Goal: Communication & Community: Share content

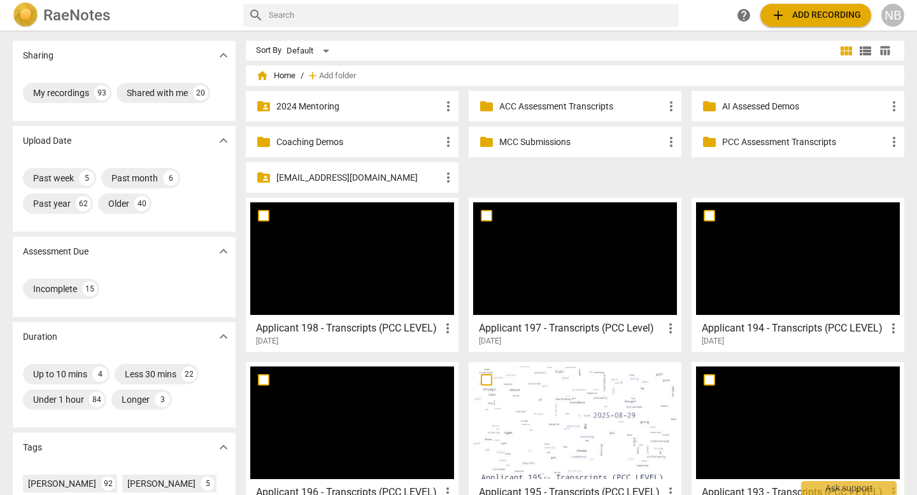
click at [431, 309] on div at bounding box center [352, 258] width 204 height 113
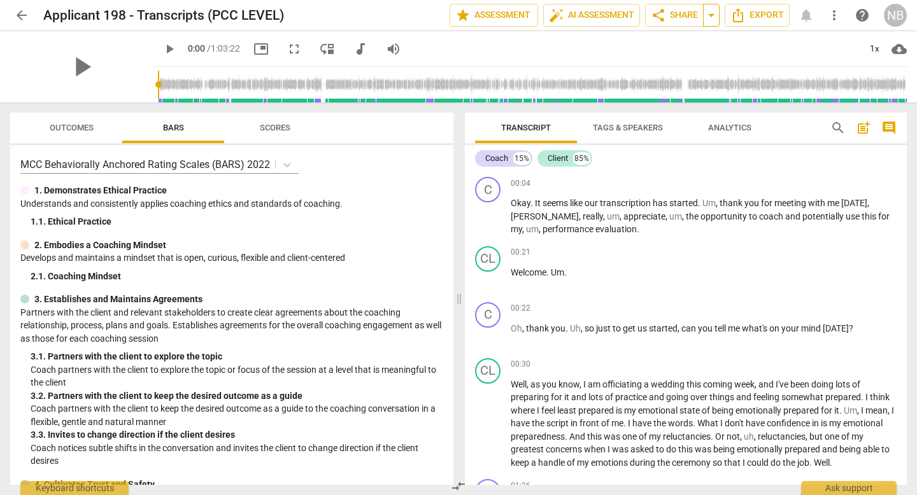
click at [711, 18] on span "arrow_drop_down" at bounding box center [710, 15] width 15 height 15
click at [684, 22] on button "share Share" at bounding box center [674, 15] width 59 height 23
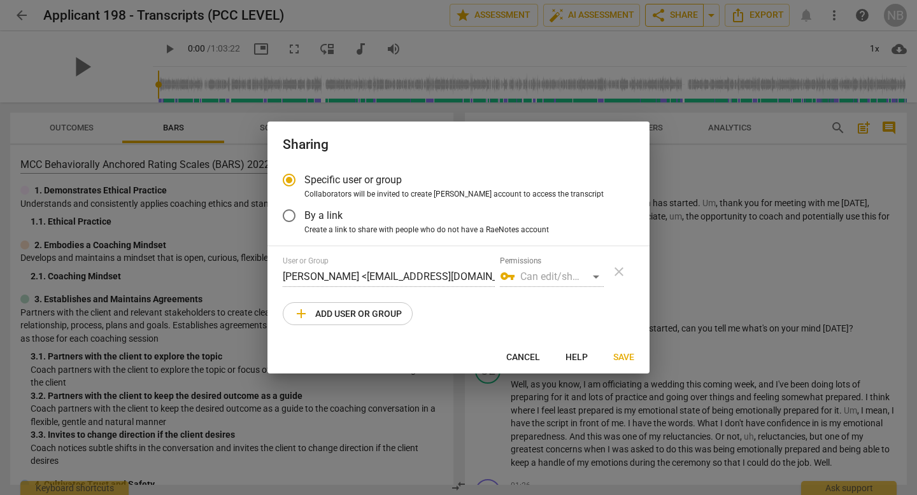
radio input "false"
click at [328, 223] on label "By a link" at bounding box center [449, 215] width 350 height 31
click at [304, 223] on input "By a link" at bounding box center [289, 215] width 31 height 31
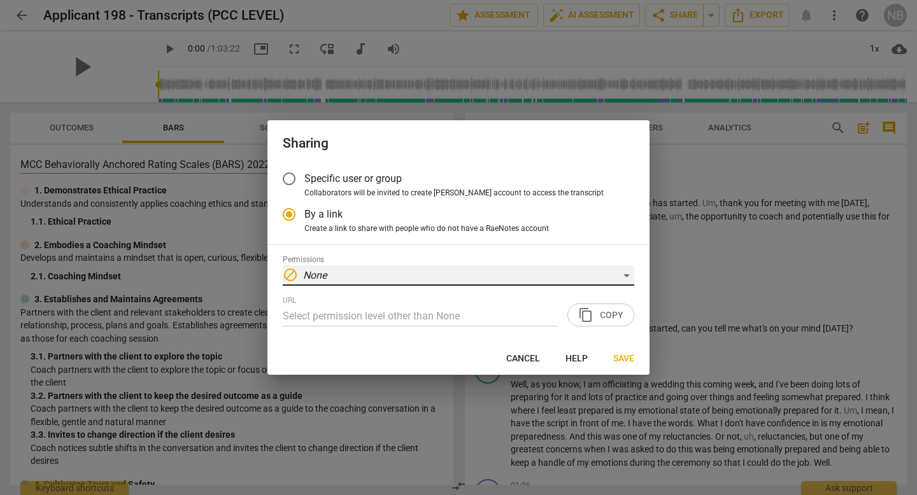
click at [363, 271] on div "block None" at bounding box center [458, 275] width 351 height 20
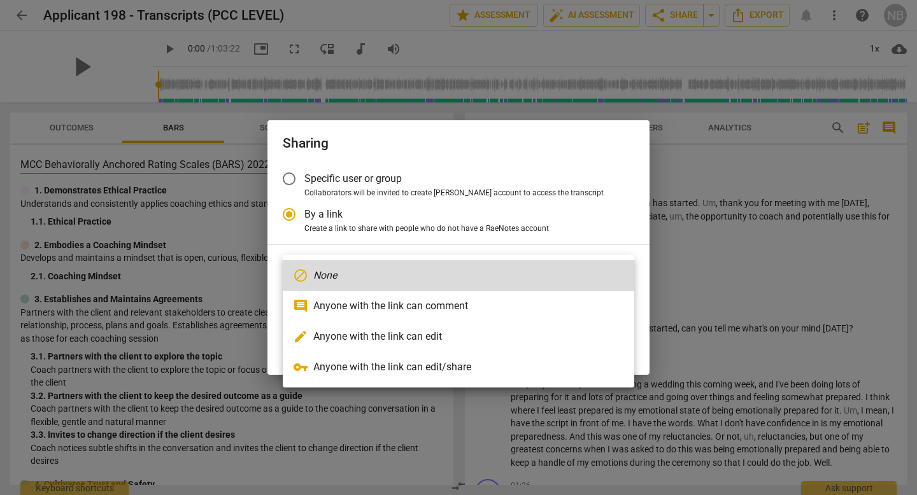
click at [335, 358] on li "vpn_key Anyone with the link can edit/share" at bounding box center [458, 367] width 351 height 31
radio input "false"
type input "[URL][DOMAIN_NAME]"
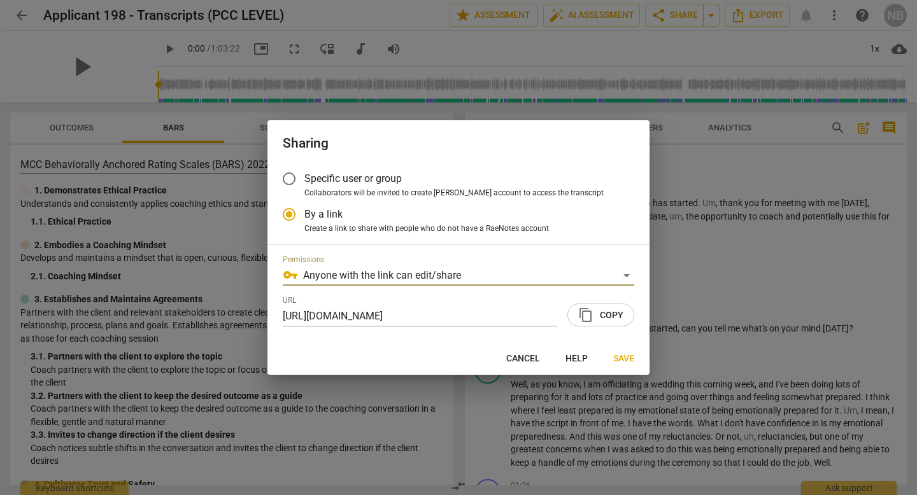
click at [593, 312] on span "content_copy" at bounding box center [585, 314] width 15 height 15
click at [378, 181] on span "Specific user or group" at bounding box center [352, 178] width 97 height 15
click at [304, 181] on input "Specific user or group" at bounding box center [289, 179] width 31 height 31
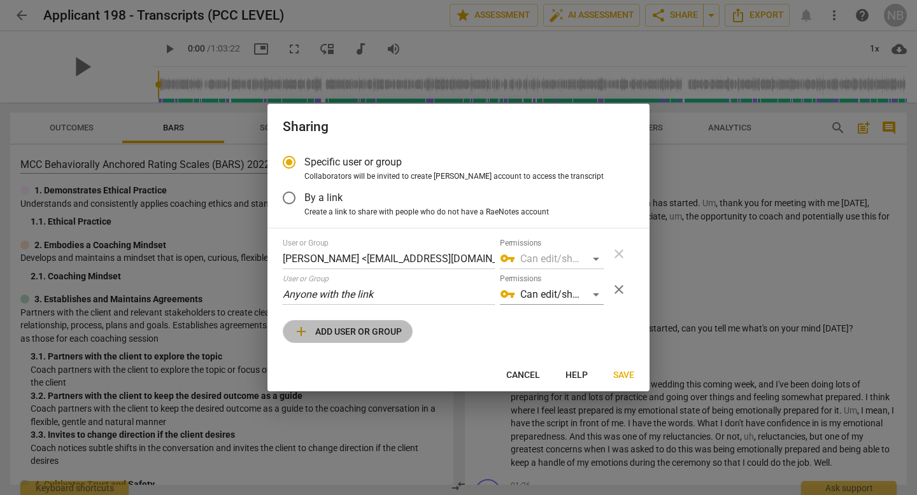
click at [354, 330] on span "add Add user or group" at bounding box center [347, 331] width 108 height 15
radio input "false"
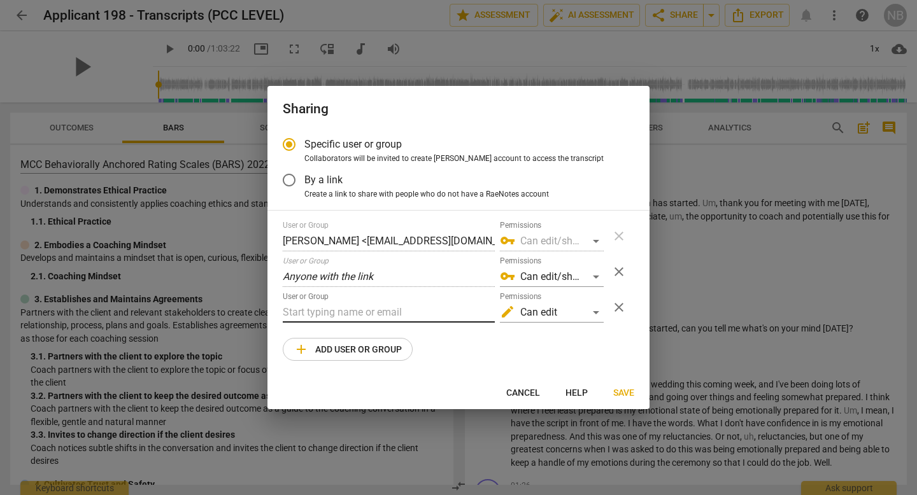
click at [366, 308] on input "text" at bounding box center [389, 312] width 212 height 20
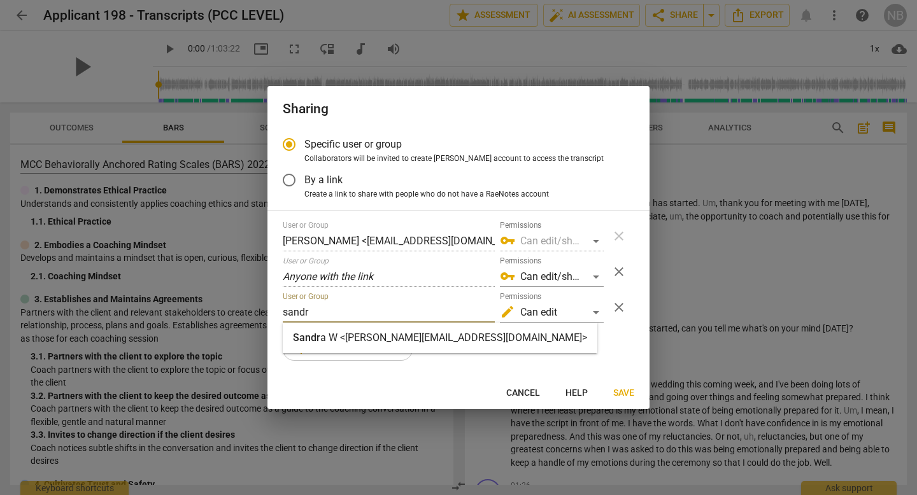
click at [355, 366] on div "Specific user or group Collaborators will be invited to create RaeNotes account…" at bounding box center [458, 252] width 382 height 247
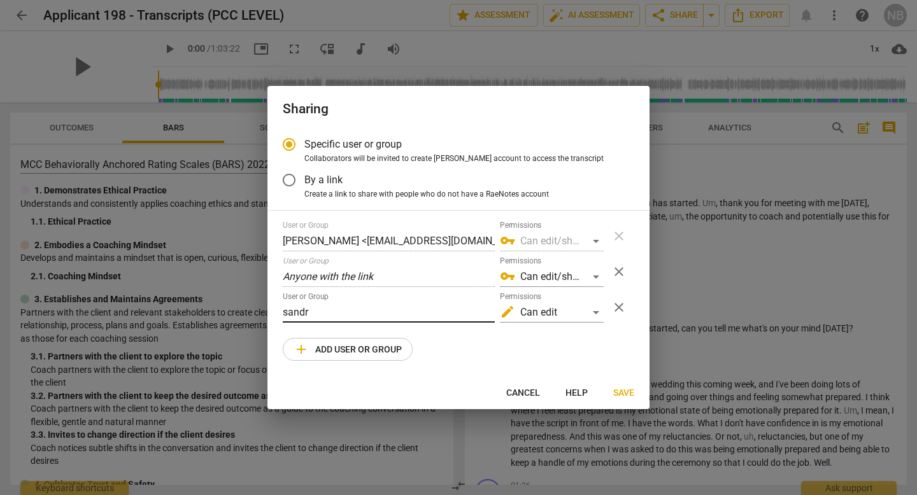
click at [363, 307] on input "sandr" at bounding box center [389, 312] width 212 height 20
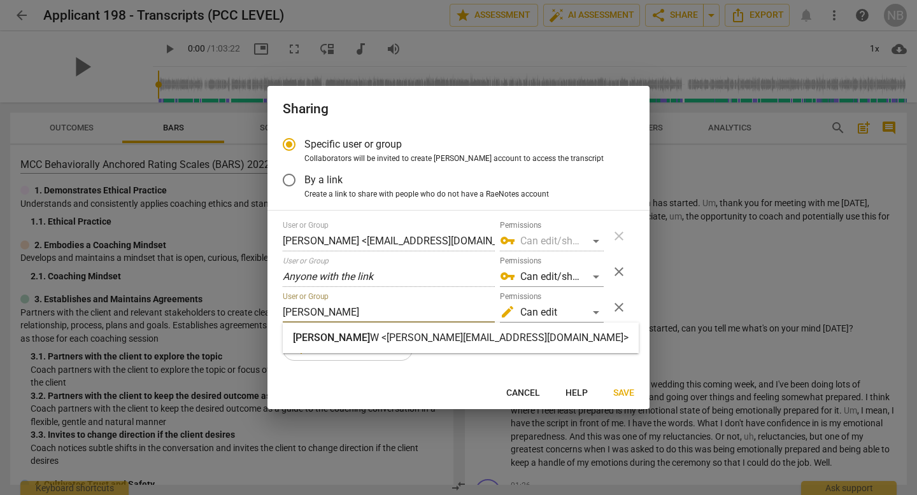
type input "[PERSON_NAME]"
click at [370, 339] on strong "W <[PERSON_NAME][EMAIL_ADDRESS][DOMAIN_NAME]>" at bounding box center [499, 338] width 258 height 12
radio input "false"
type input "[PERSON_NAME] <[PERSON_NAME][EMAIL_ADDRESS][DOMAIN_NAME]>"
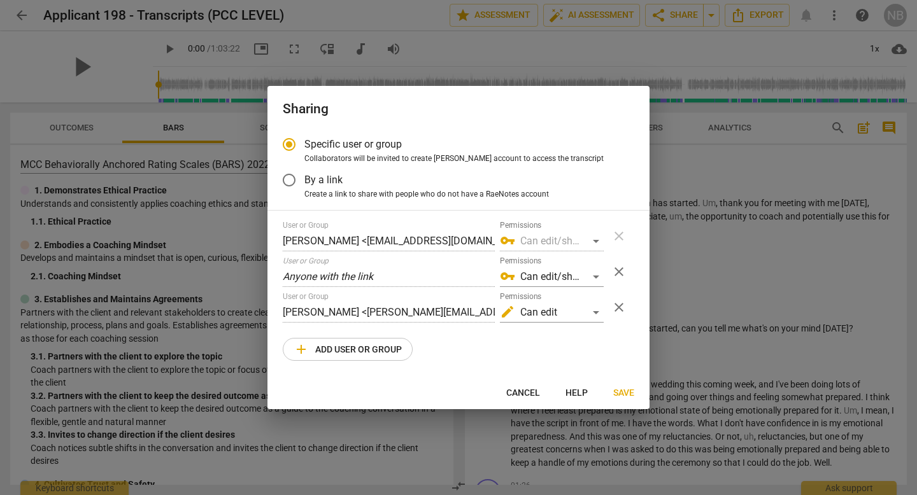
click at [353, 351] on span "add Add user or group" at bounding box center [347, 349] width 108 height 15
radio input "false"
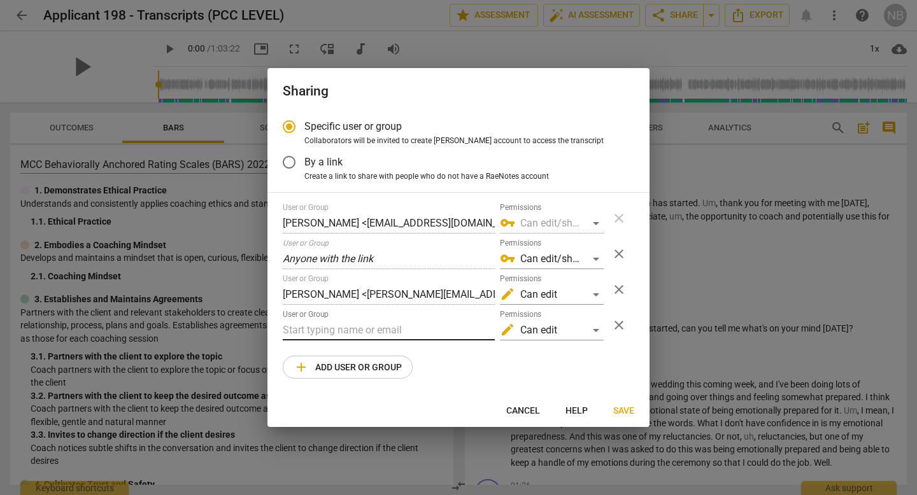
click at [348, 326] on input "text" at bounding box center [389, 330] width 212 height 20
type input "[PERSON_NAME][EMAIL_ADDRESS][DOMAIN_NAME]"
click at [629, 409] on span "Save" at bounding box center [623, 411] width 21 height 13
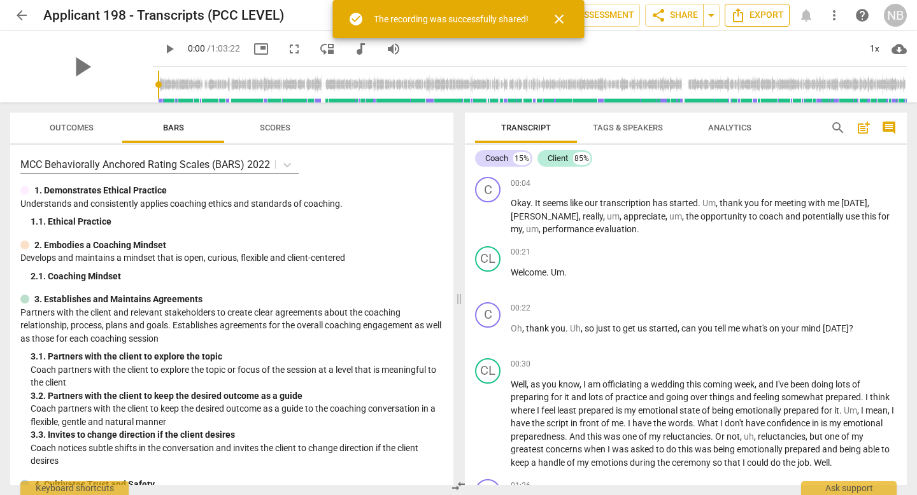
click at [773, 13] on span "Export" at bounding box center [756, 15] width 53 height 15
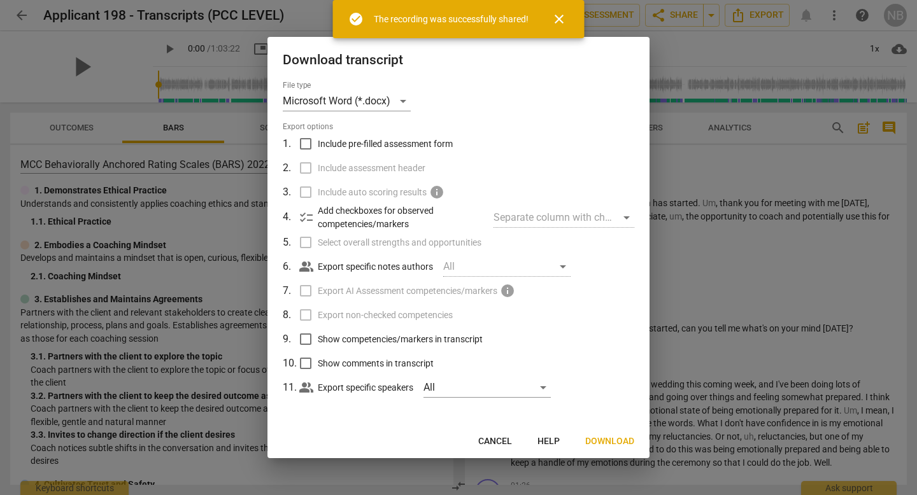
click at [598, 437] on span "Download" at bounding box center [609, 441] width 49 height 13
